Goal: Information Seeking & Learning: Learn about a topic

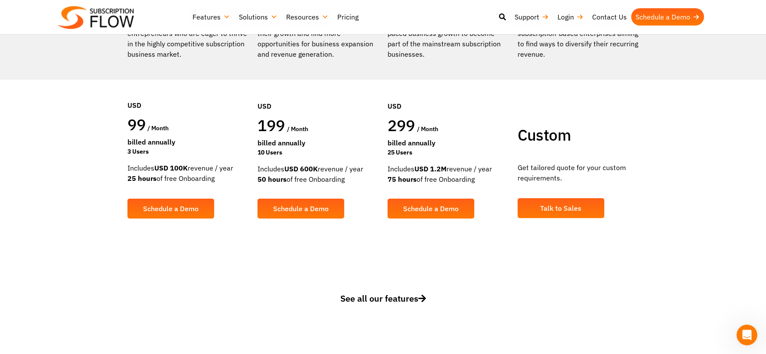
scroll to position [217, 0]
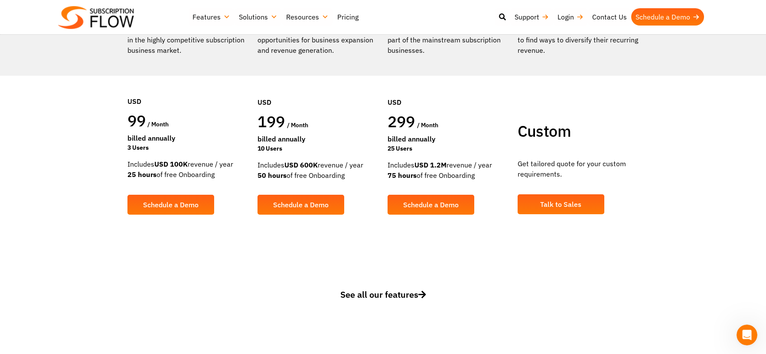
click at [341, 295] on span "See all our features" at bounding box center [383, 295] width 86 height 12
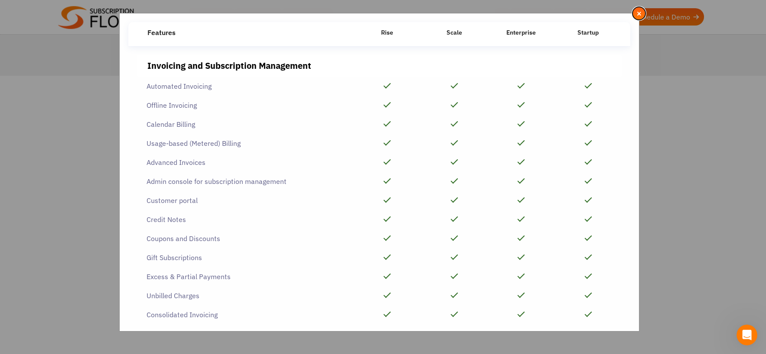
click at [636, 11] on span "×" at bounding box center [639, 14] width 6 height 10
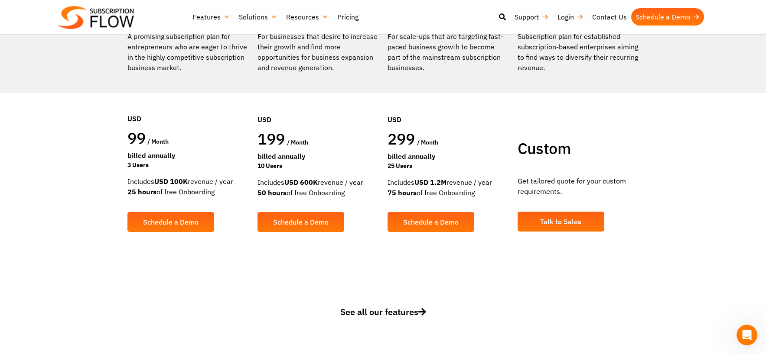
scroll to position [0, 0]
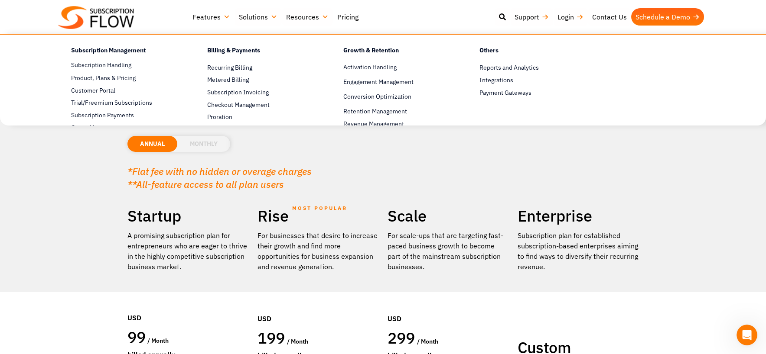
click at [206, 18] on link "Features" at bounding box center [211, 16] width 46 height 17
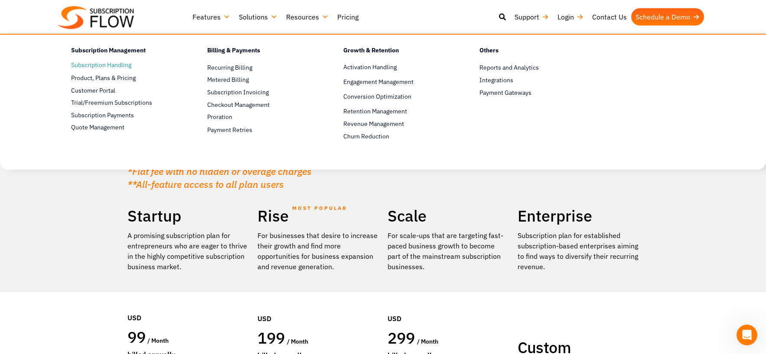
click at [107, 66] on link "Subscription Handling" at bounding box center [124, 65] width 106 height 10
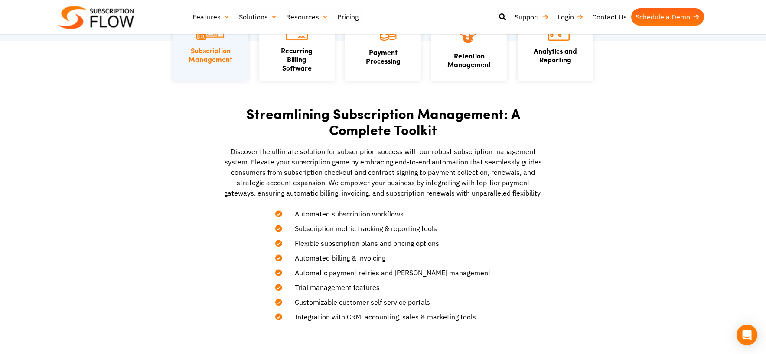
scroll to position [217, 0]
click at [292, 59] on link "Recurring Billing Software" at bounding box center [296, 60] width 33 height 29
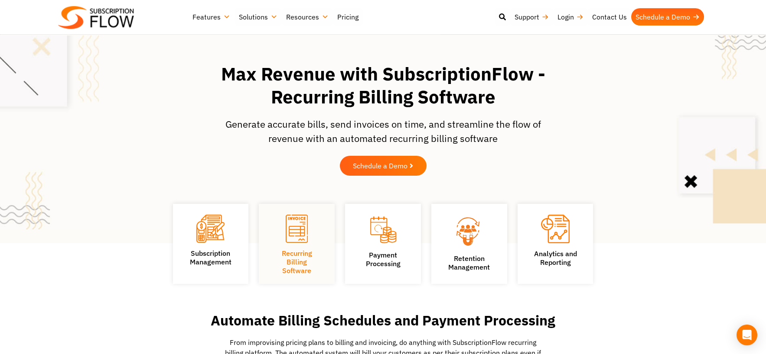
scroll to position [130, 0]
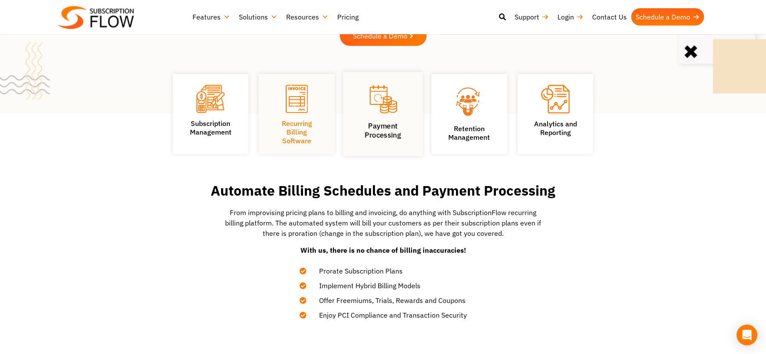
click at [367, 132] on link "Payment Processing" at bounding box center [382, 130] width 36 height 18
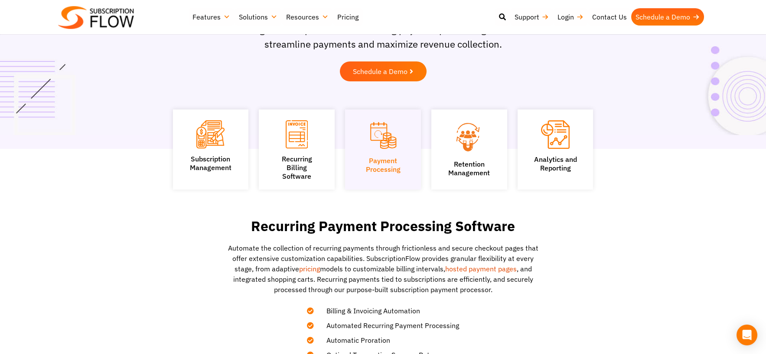
scroll to position [130, 0]
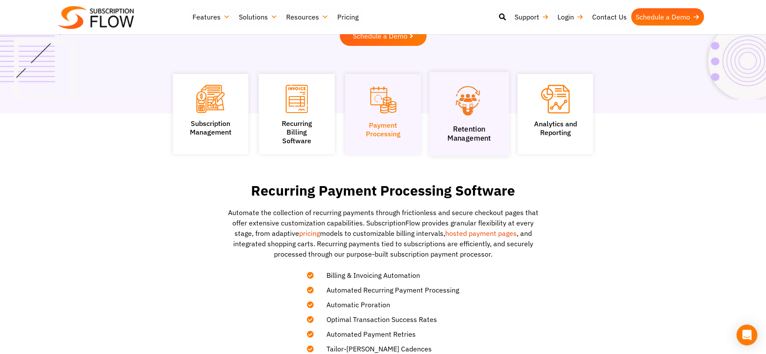
click at [469, 130] on link "Retention Management" at bounding box center [469, 134] width 44 height 18
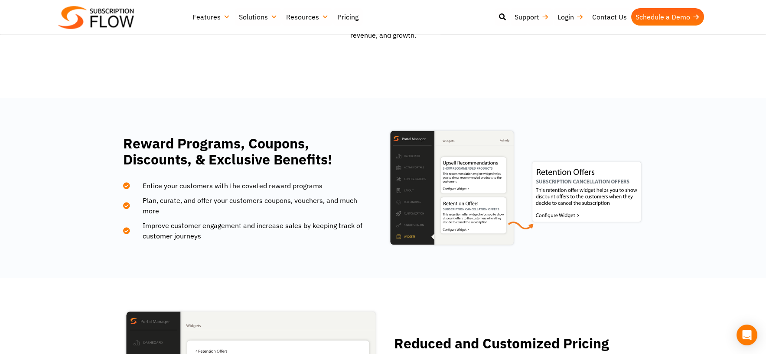
scroll to position [520, 0]
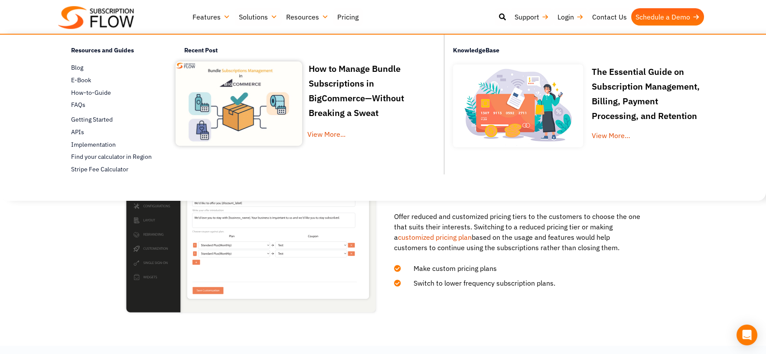
click at [301, 18] on link "Resources" at bounding box center [307, 16] width 51 height 17
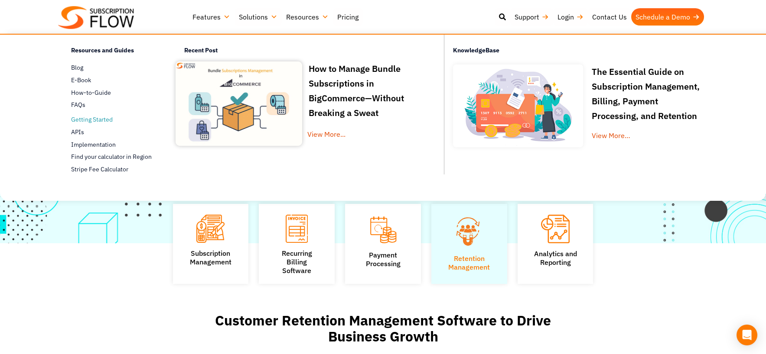
click at [74, 118] on span "Getting Started" at bounding box center [92, 119] width 42 height 9
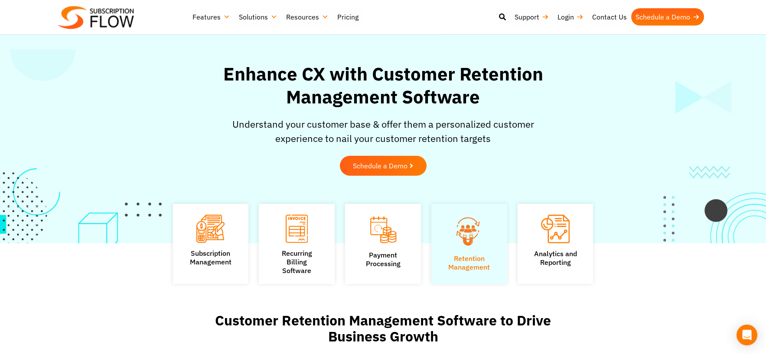
click at [121, 15] on img at bounding box center [96, 17] width 76 height 23
